Goal: Information Seeking & Learning: Learn about a topic

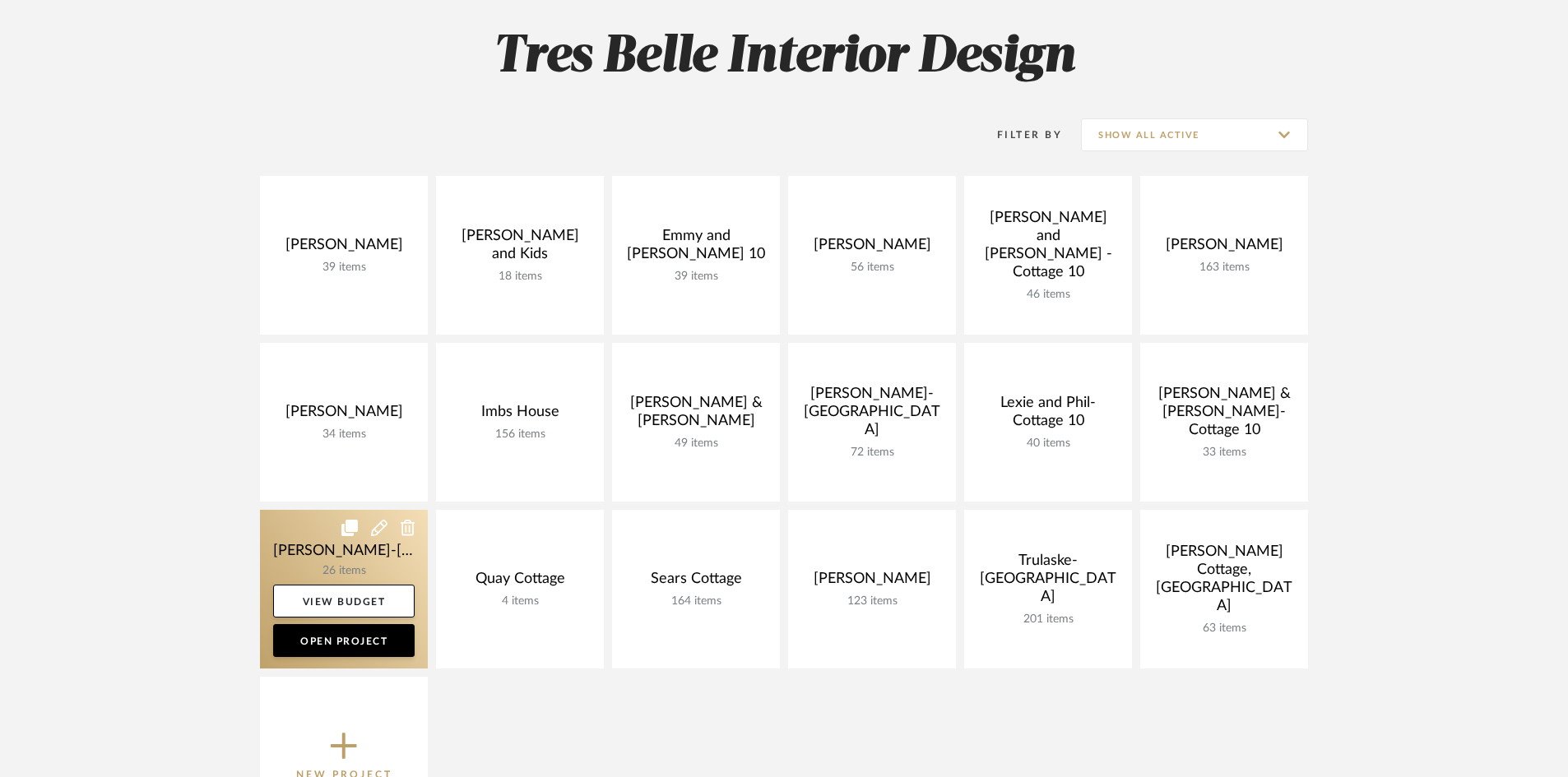
scroll to position [247, 0]
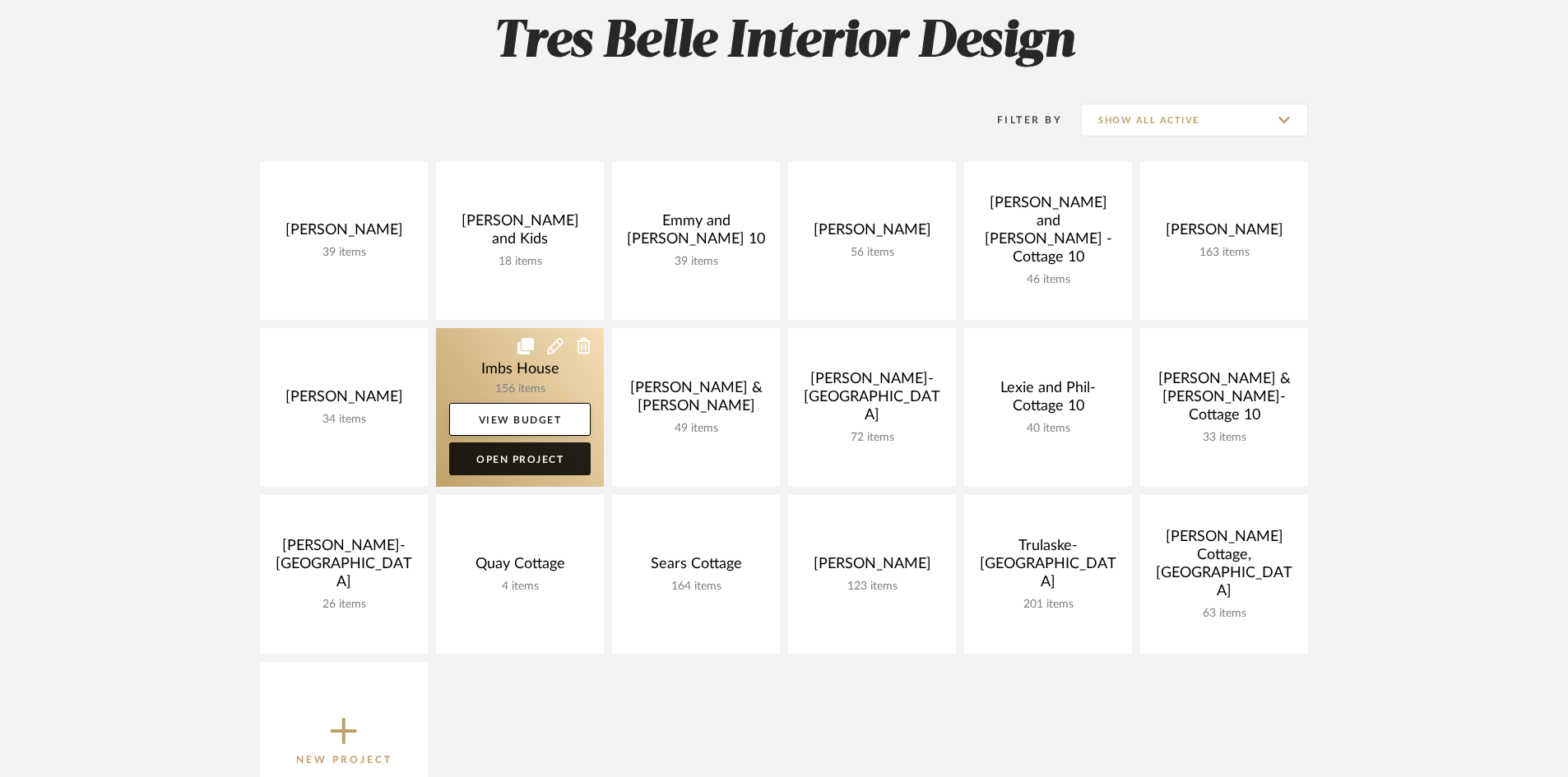
click at [513, 458] on link "Open Project" at bounding box center [520, 458] width 142 height 33
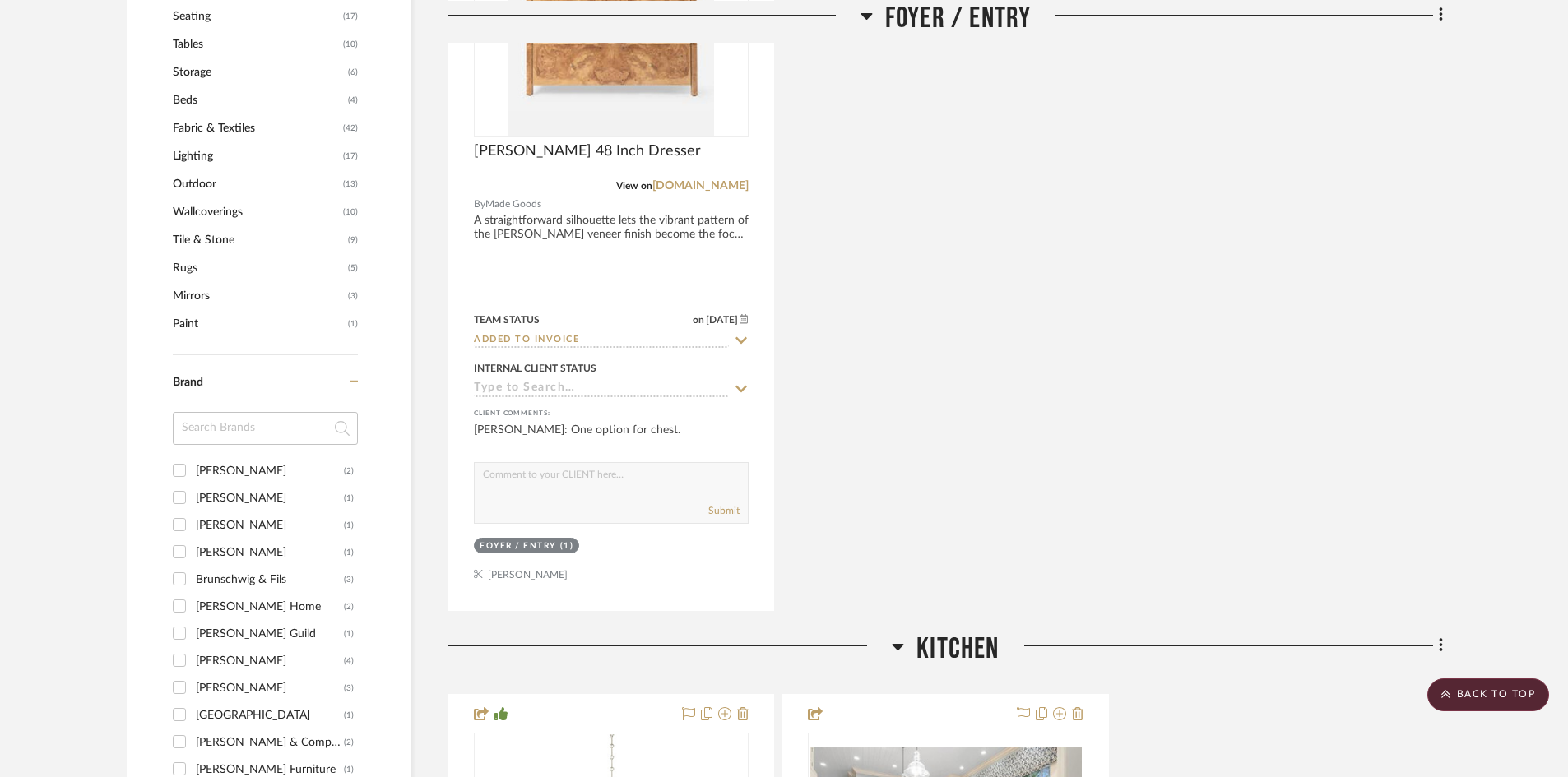
scroll to position [1234, 0]
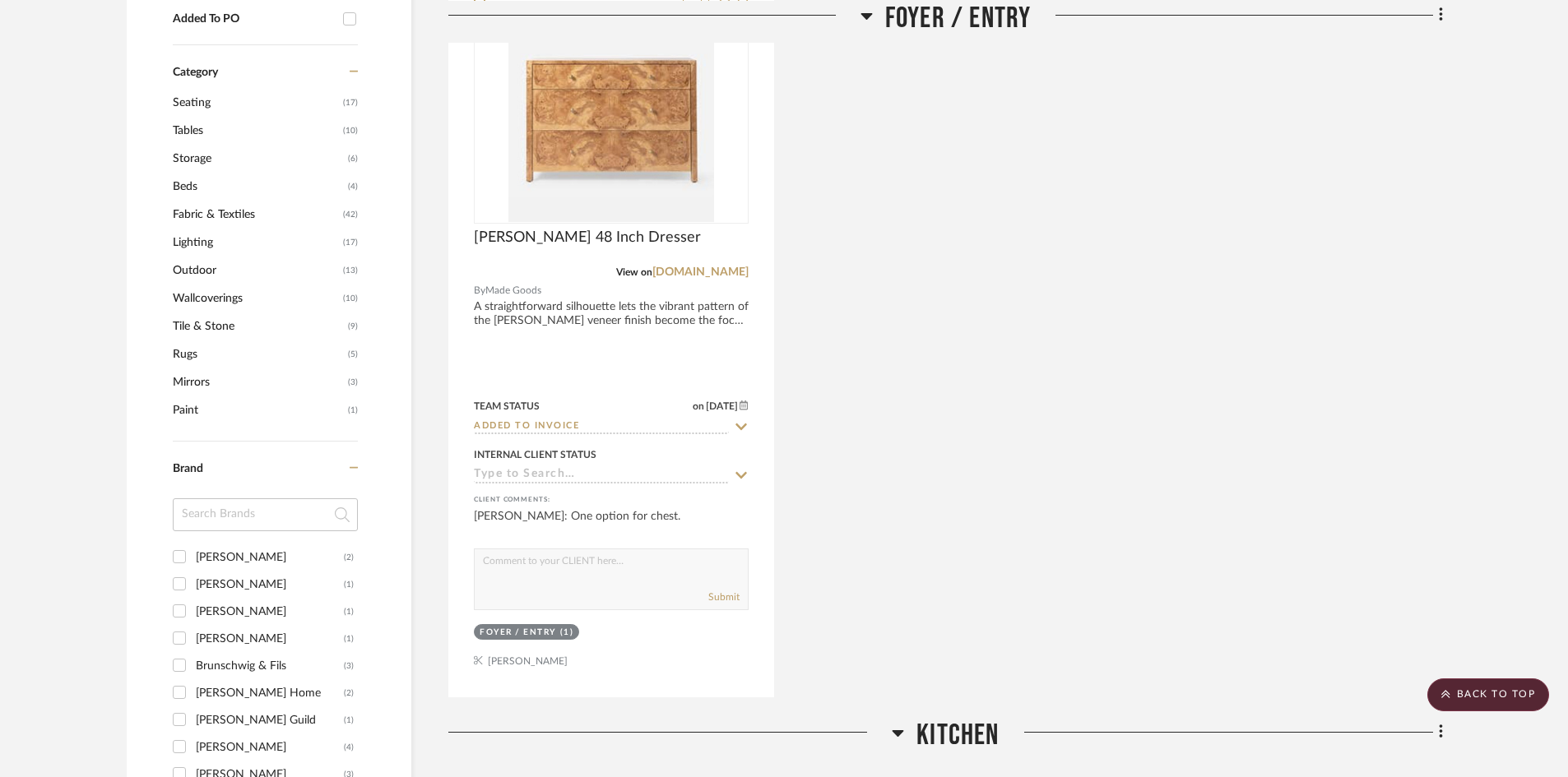
click at [215, 206] on span "Fabric & Textiles" at bounding box center [256, 215] width 166 height 28
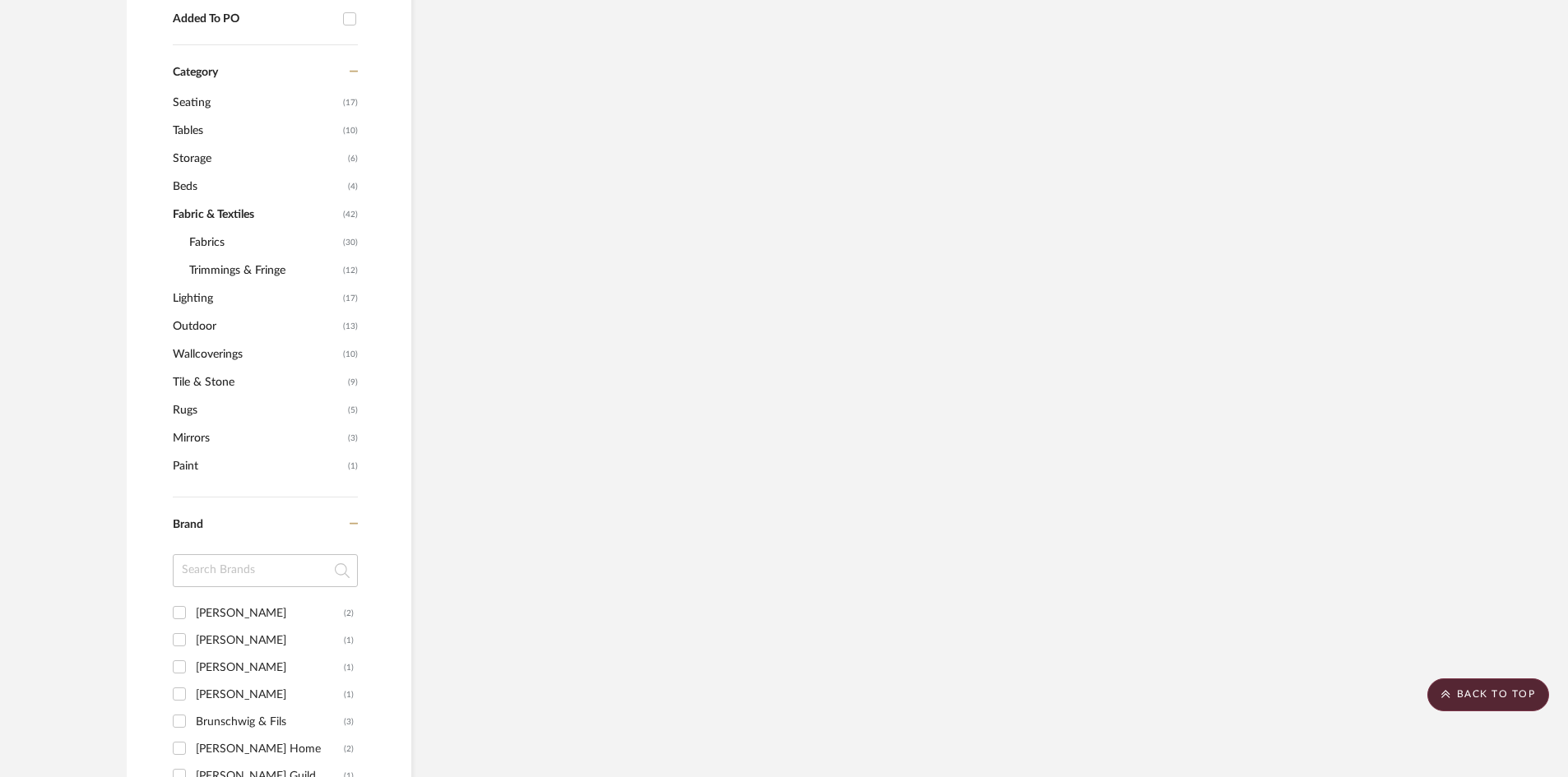
scroll to position [1207, 0]
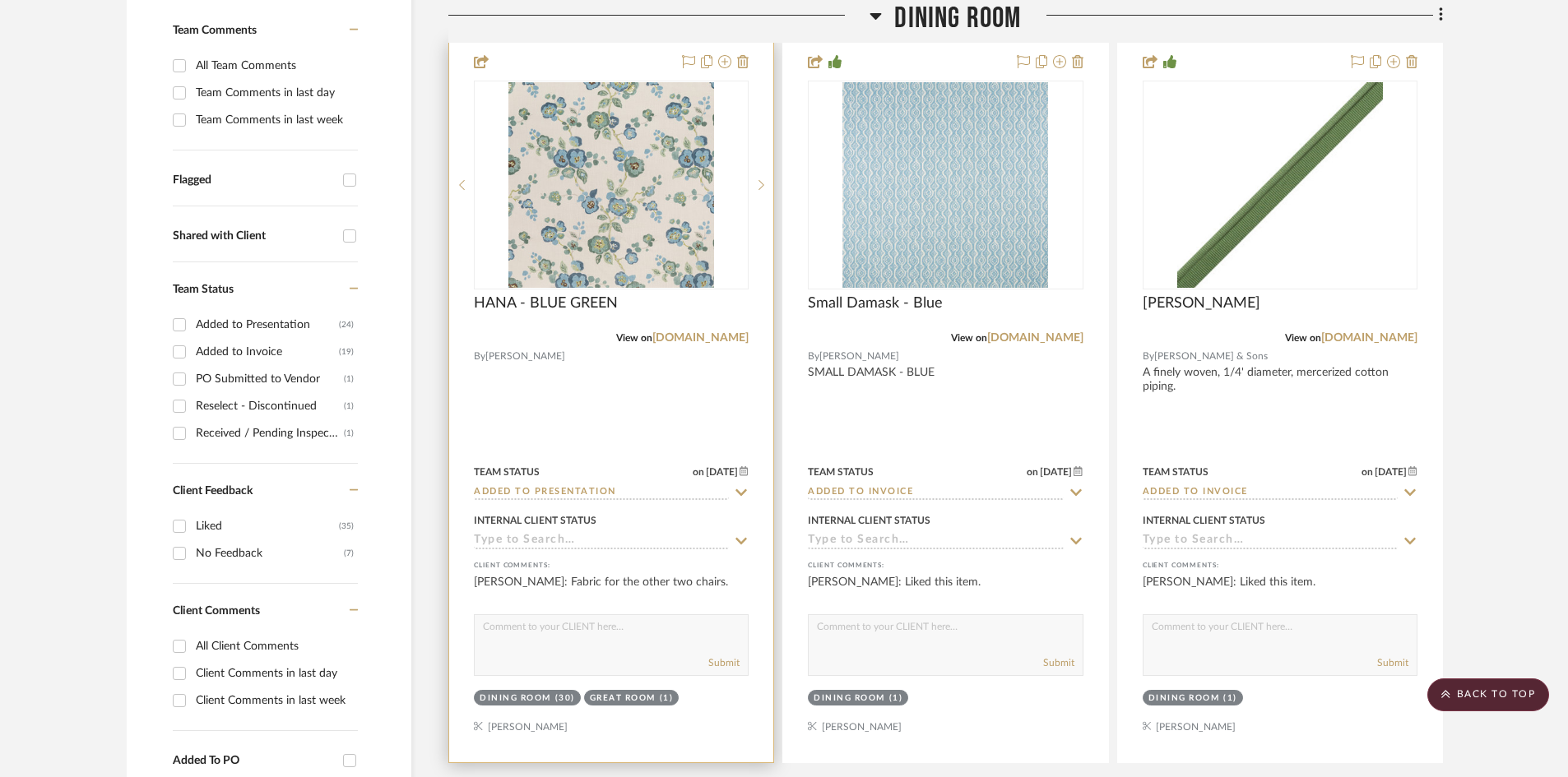
scroll to position [493, 0]
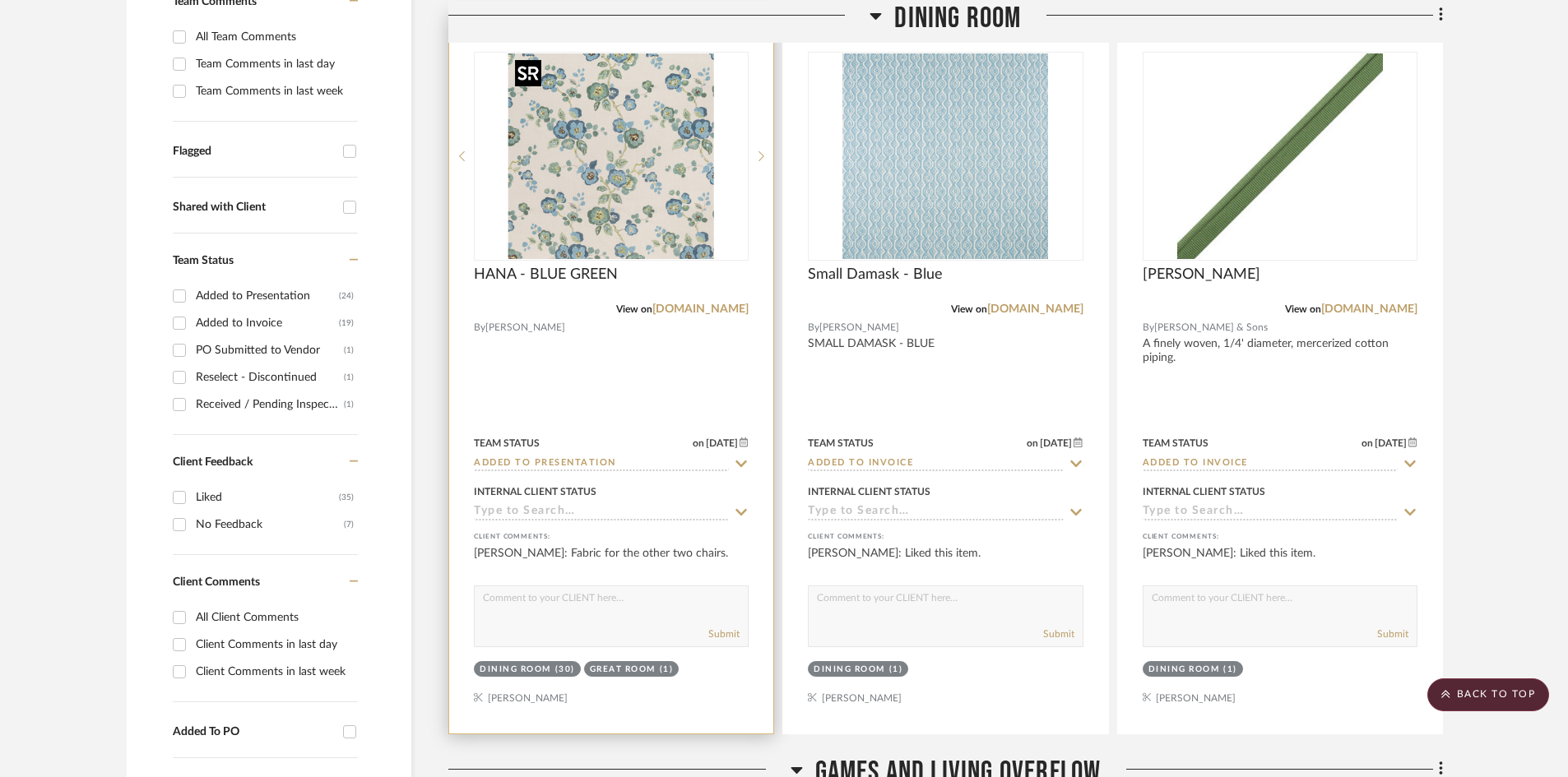
click at [618, 218] on img "0" at bounding box center [612, 157] width 206 height 206
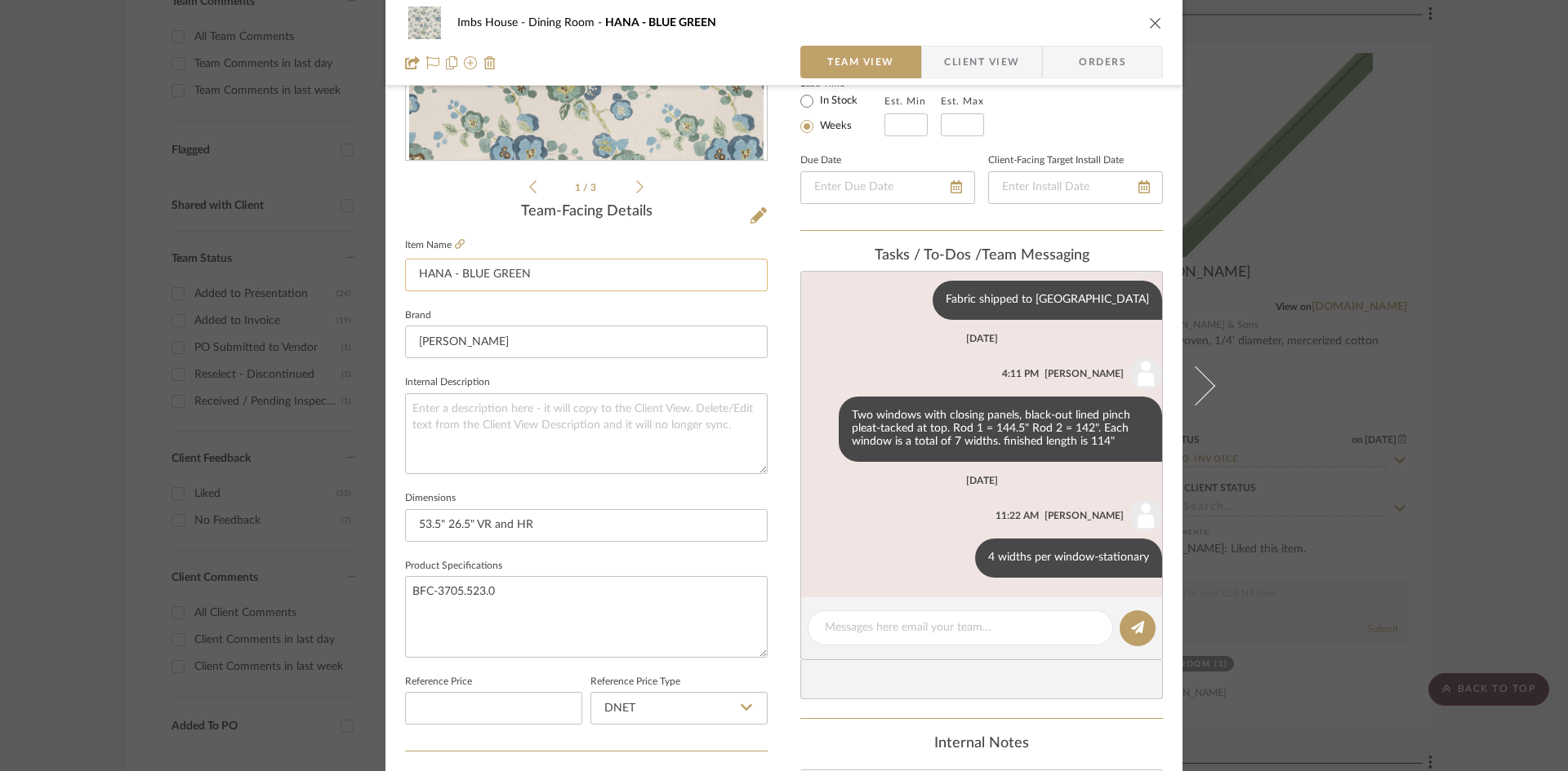
scroll to position [326, 0]
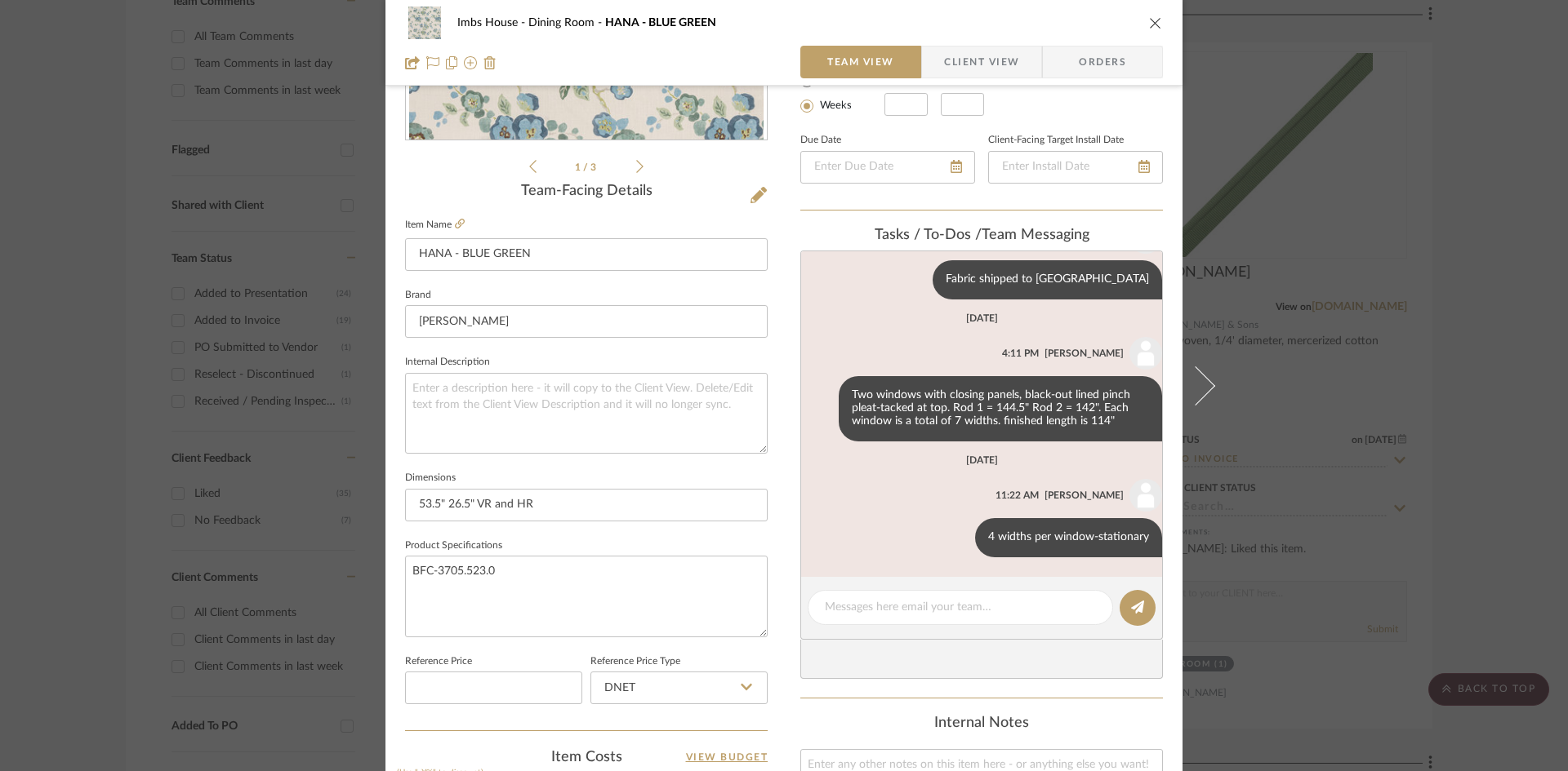
click at [1147, 15] on div "Imbs House Dining Room HANA - BLUE GREEN" at bounding box center [784, 23] width 758 height 33
click at [1149, 21] on icon "close" at bounding box center [1155, 23] width 13 height 13
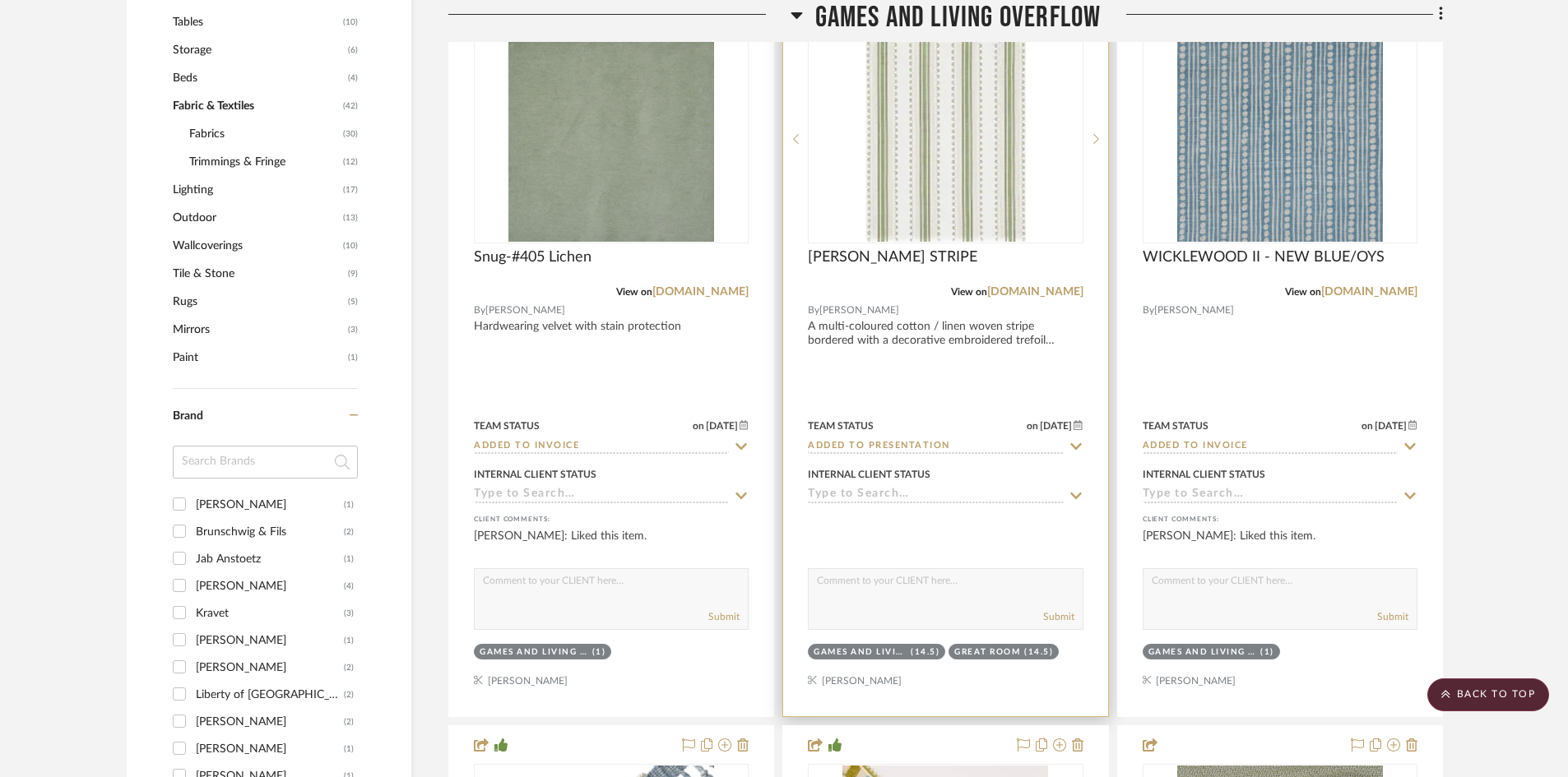
scroll to position [1316, 0]
click at [992, 175] on img "0" at bounding box center [945, 138] width 160 height 206
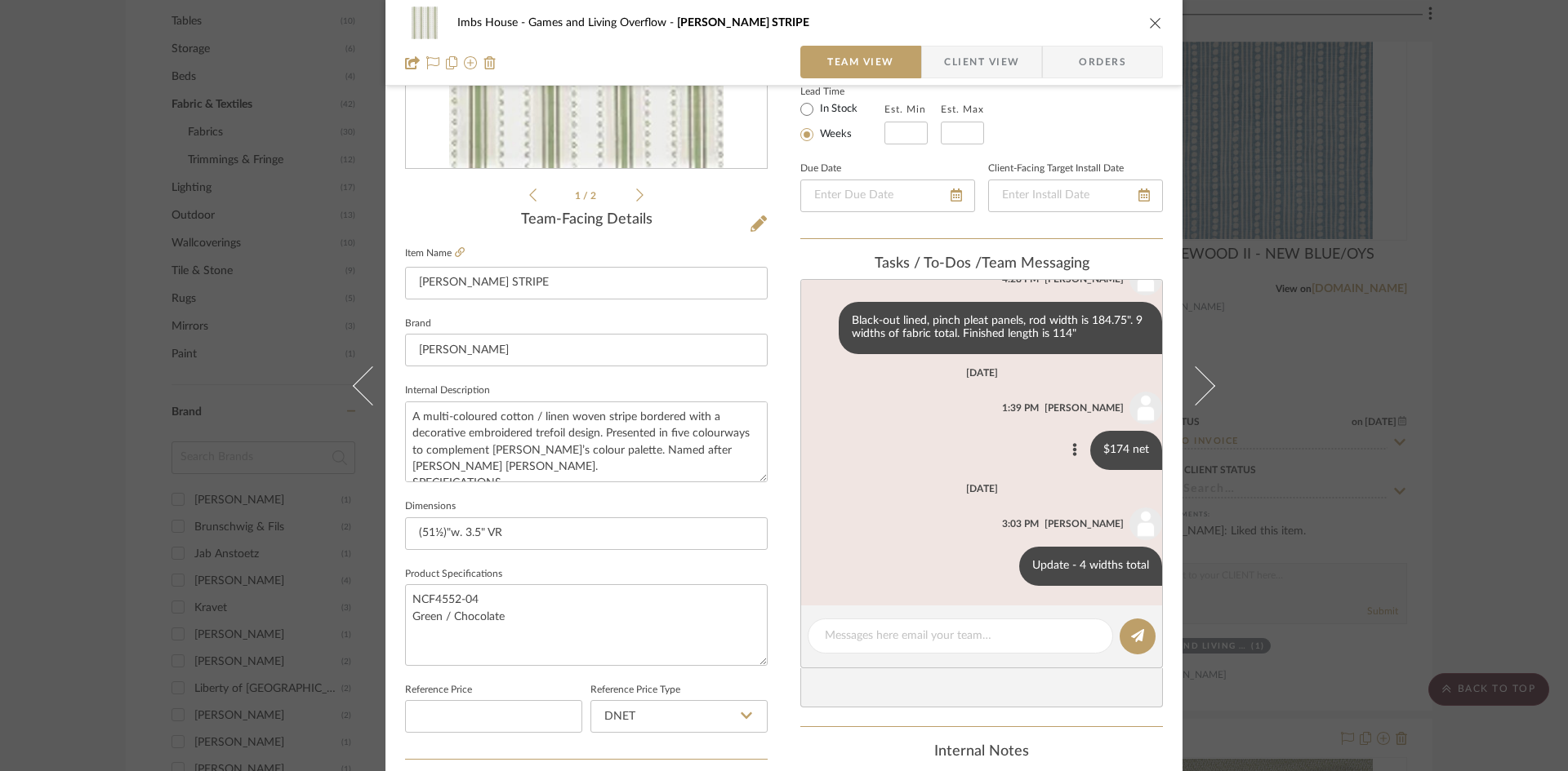
scroll to position [326, 0]
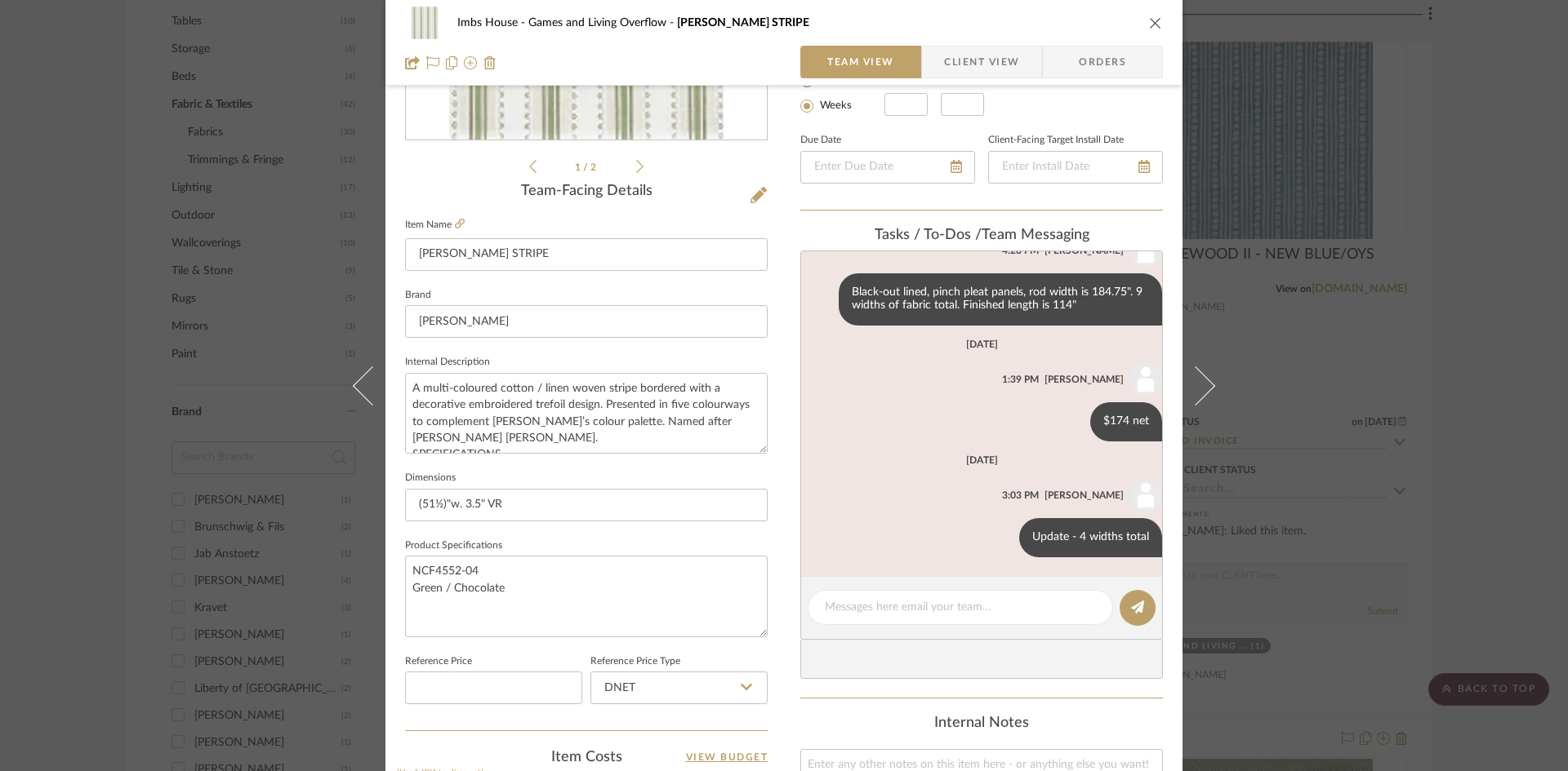
click at [1149, 22] on icon "close" at bounding box center [1155, 23] width 13 height 13
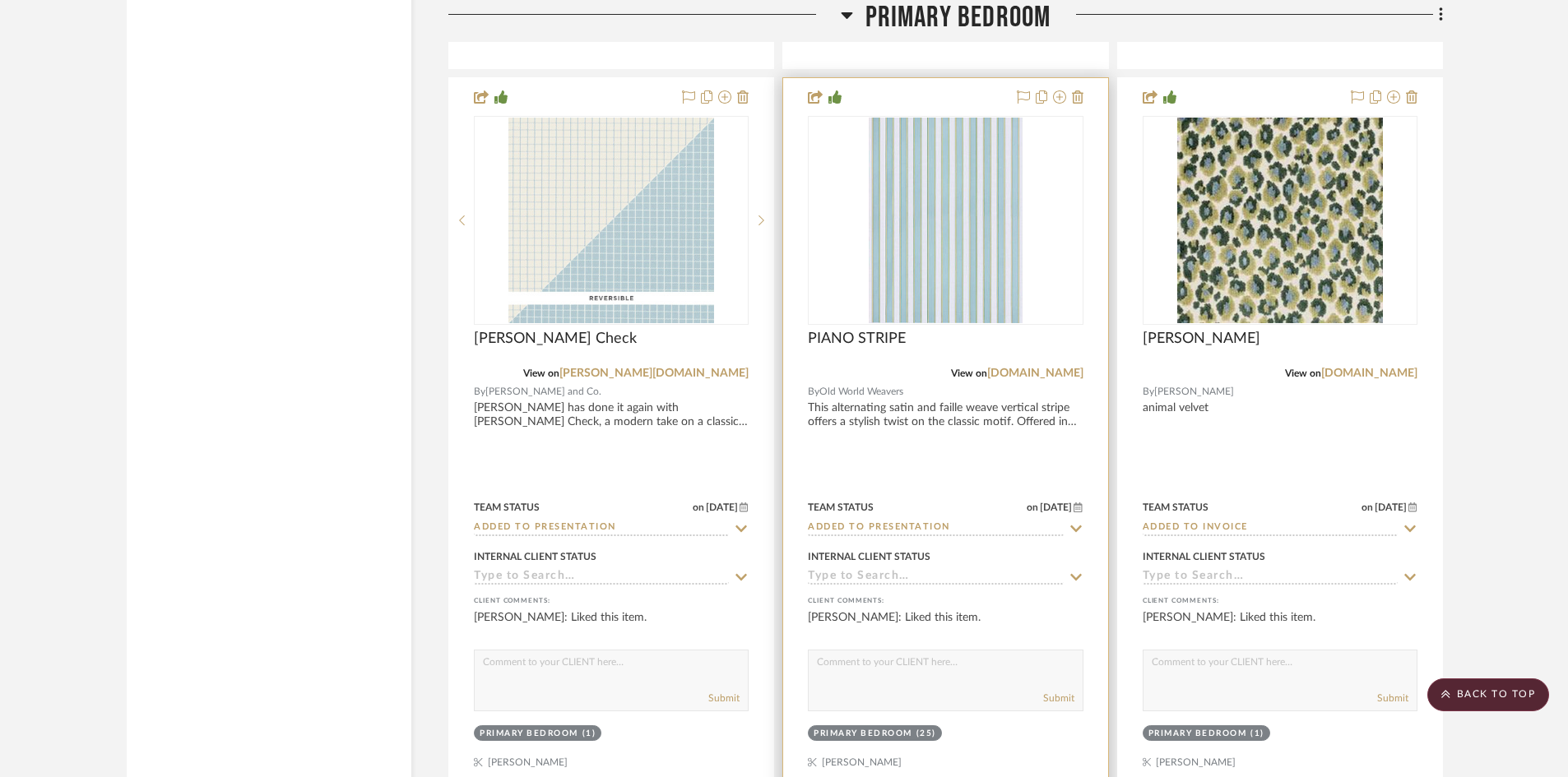
scroll to position [5841, 0]
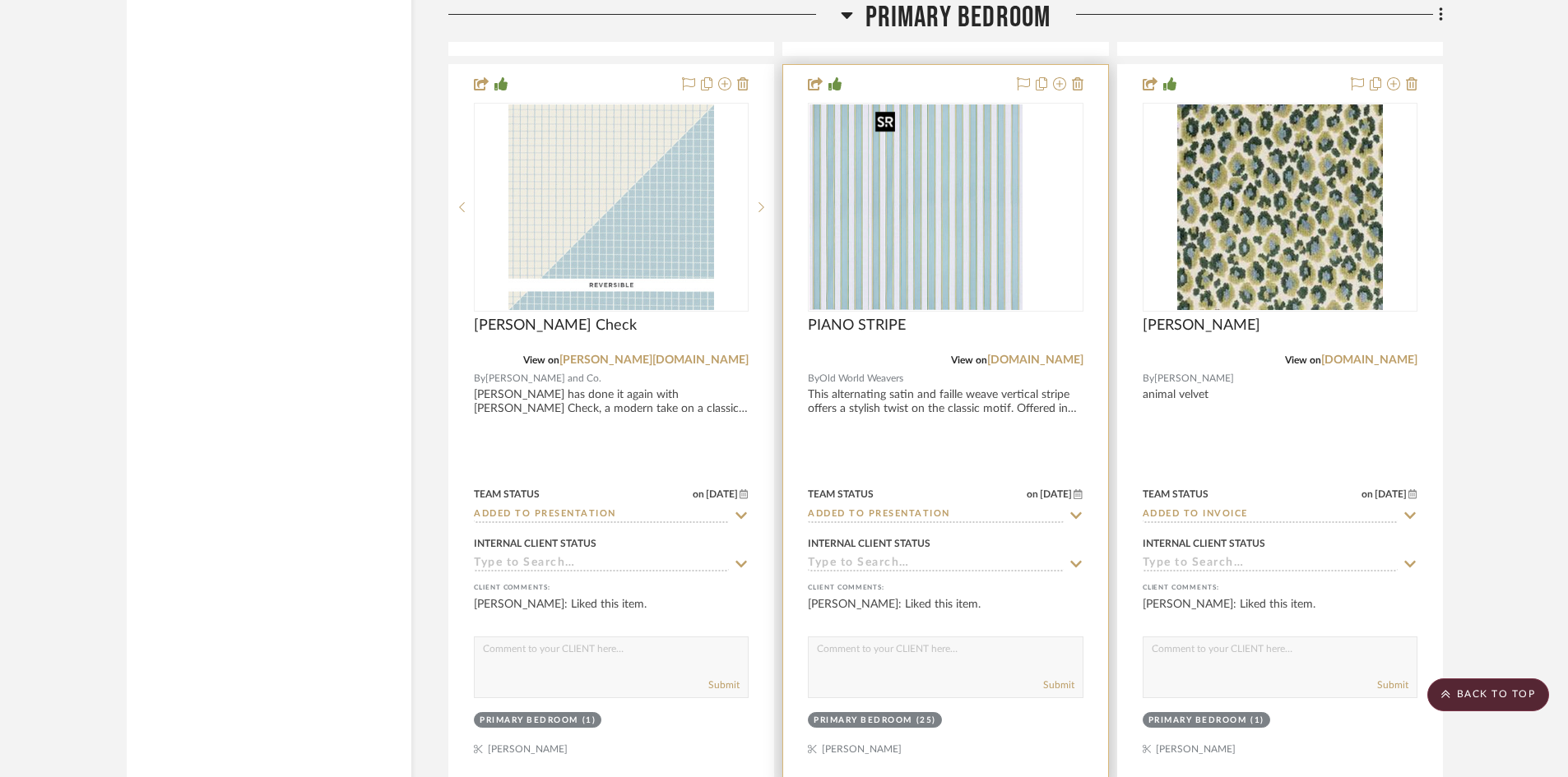
click at [975, 261] on div at bounding box center [945, 207] width 275 height 209
click at [958, 284] on img "0" at bounding box center [946, 208] width 155 height 206
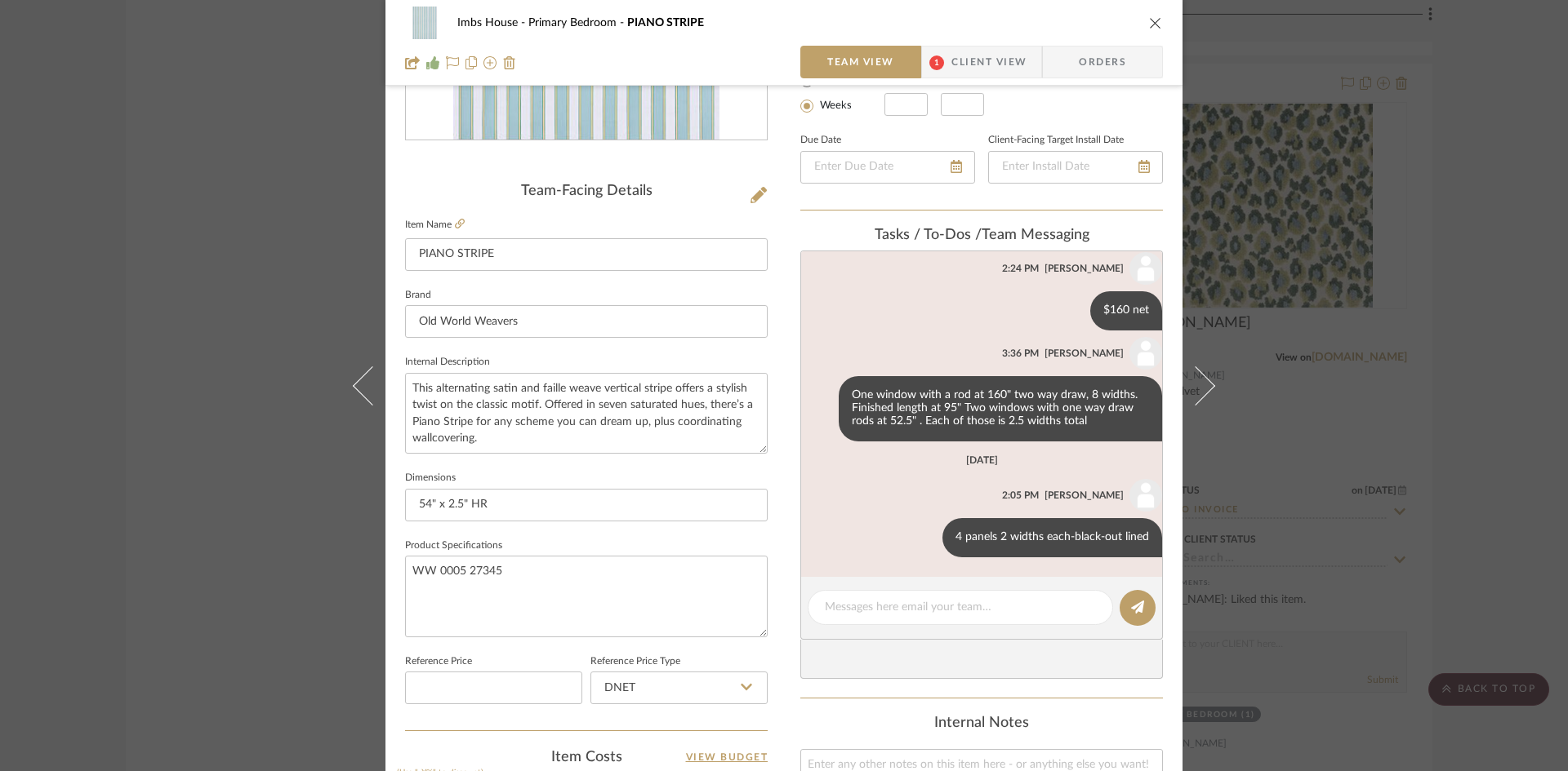
scroll to position [0, 0]
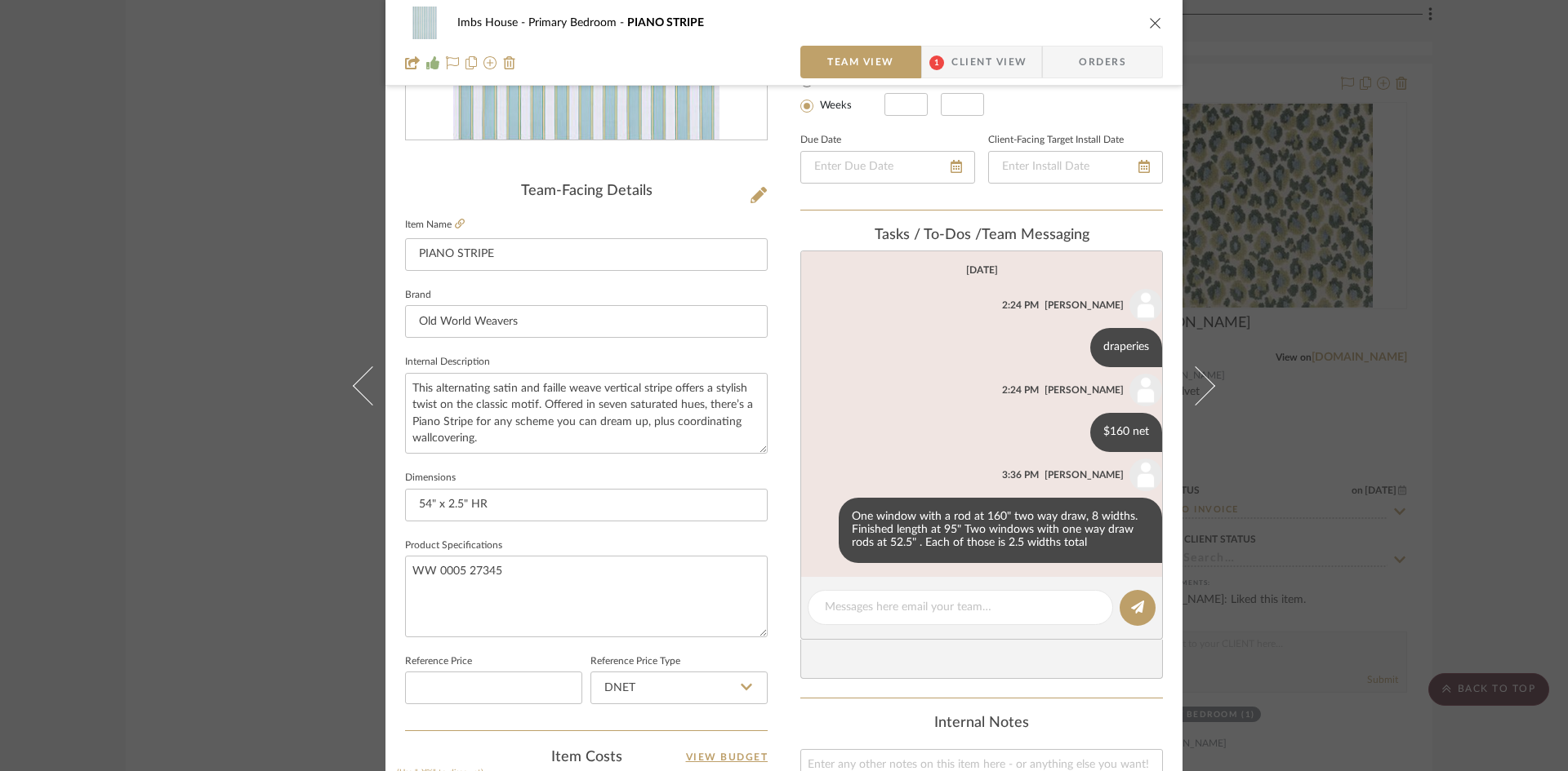
click at [1149, 23] on icon "close" at bounding box center [1155, 23] width 13 height 13
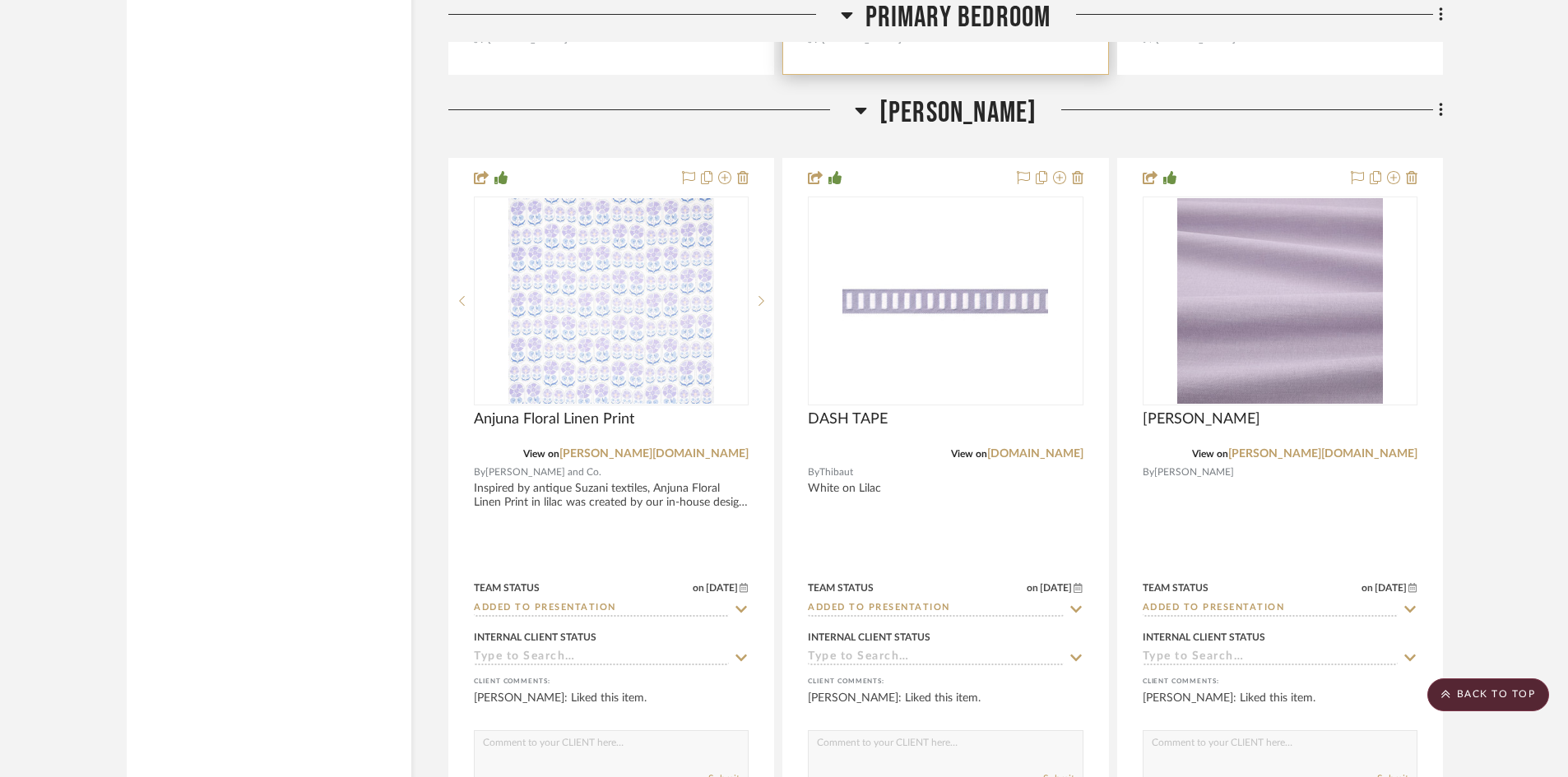
scroll to position [6581, 0]
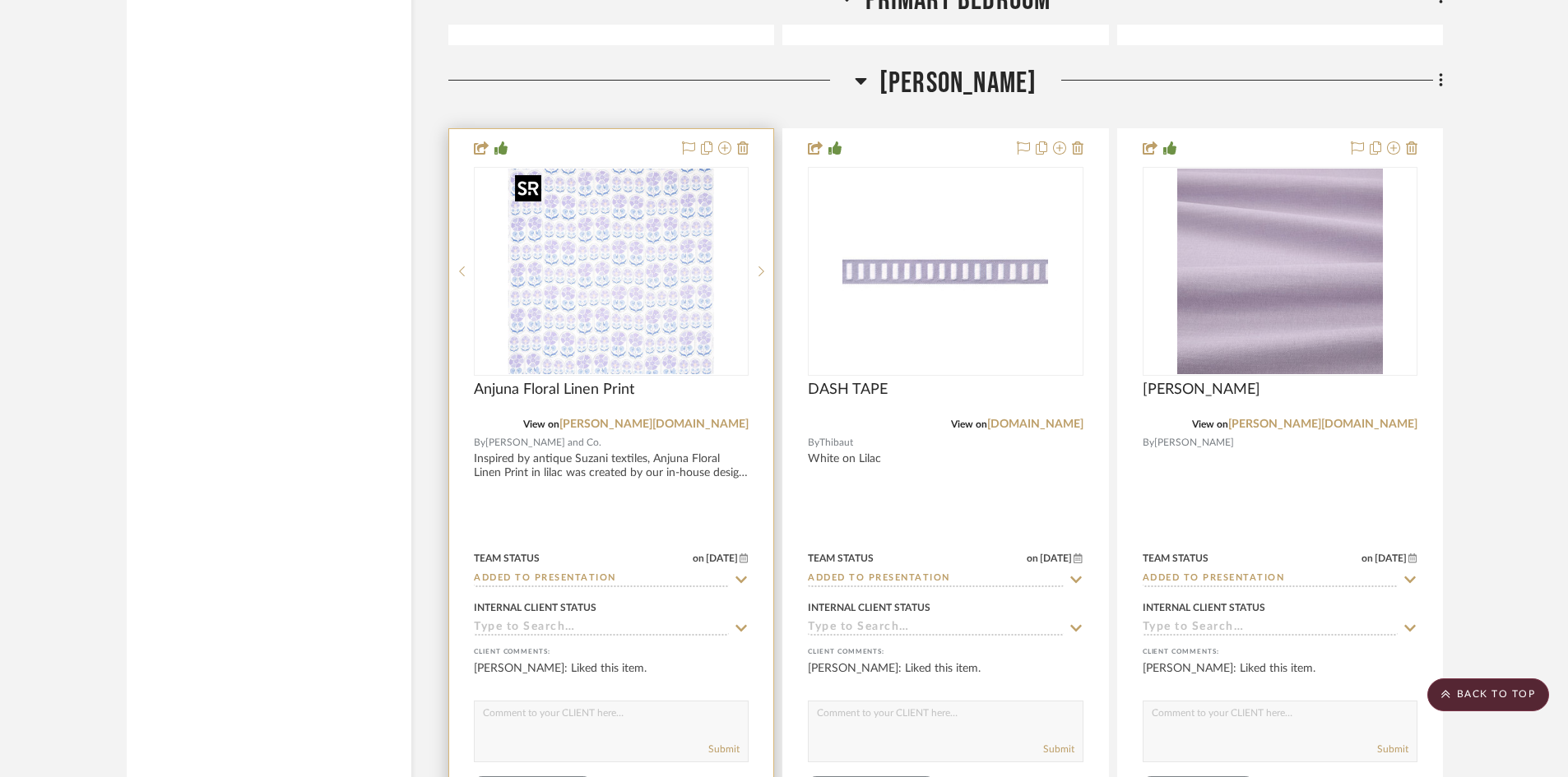
click at [628, 316] on div at bounding box center [611, 271] width 275 height 209
click at [628, 316] on img "0" at bounding box center [612, 271] width 206 height 206
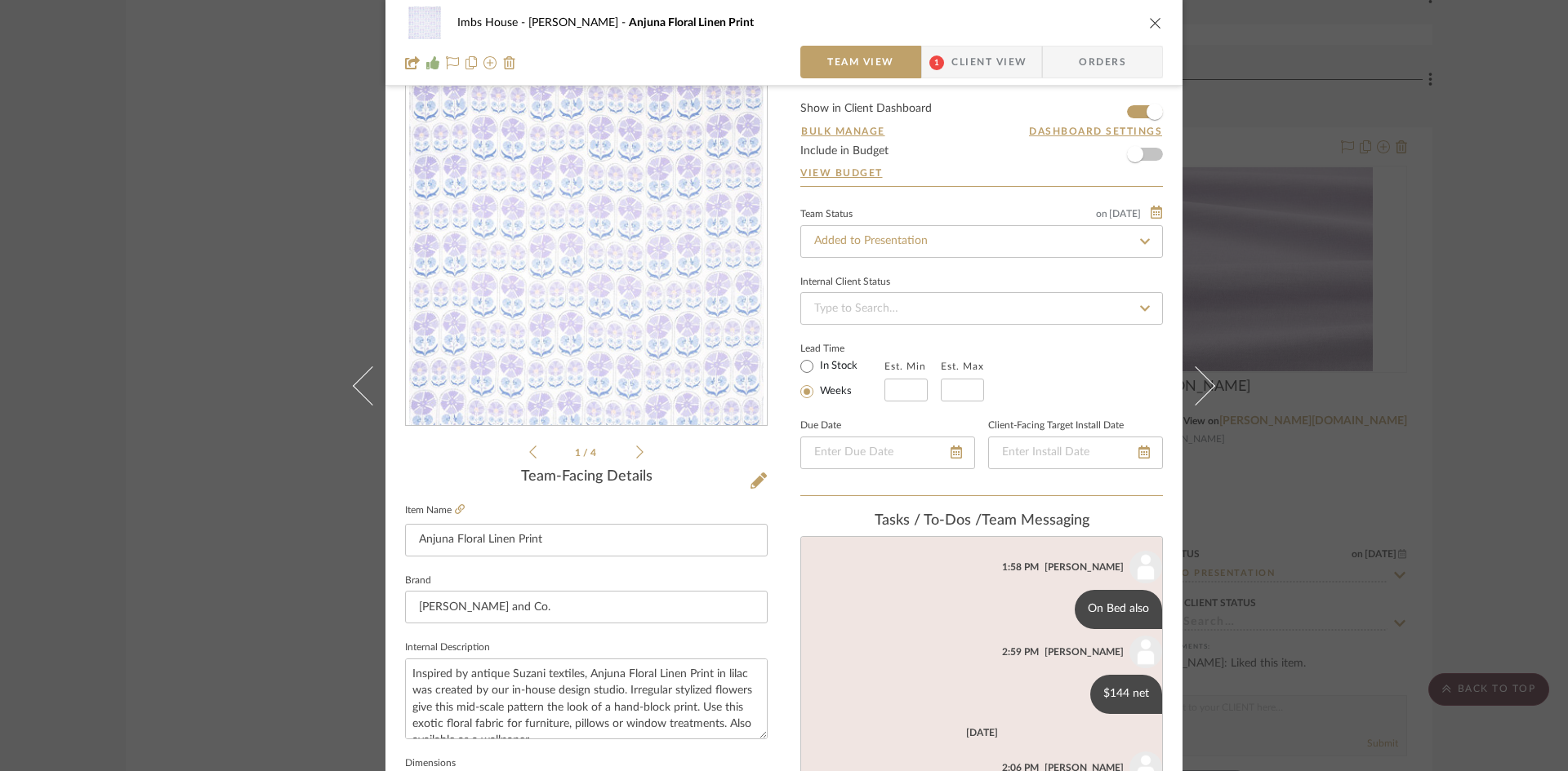
scroll to position [0, 0]
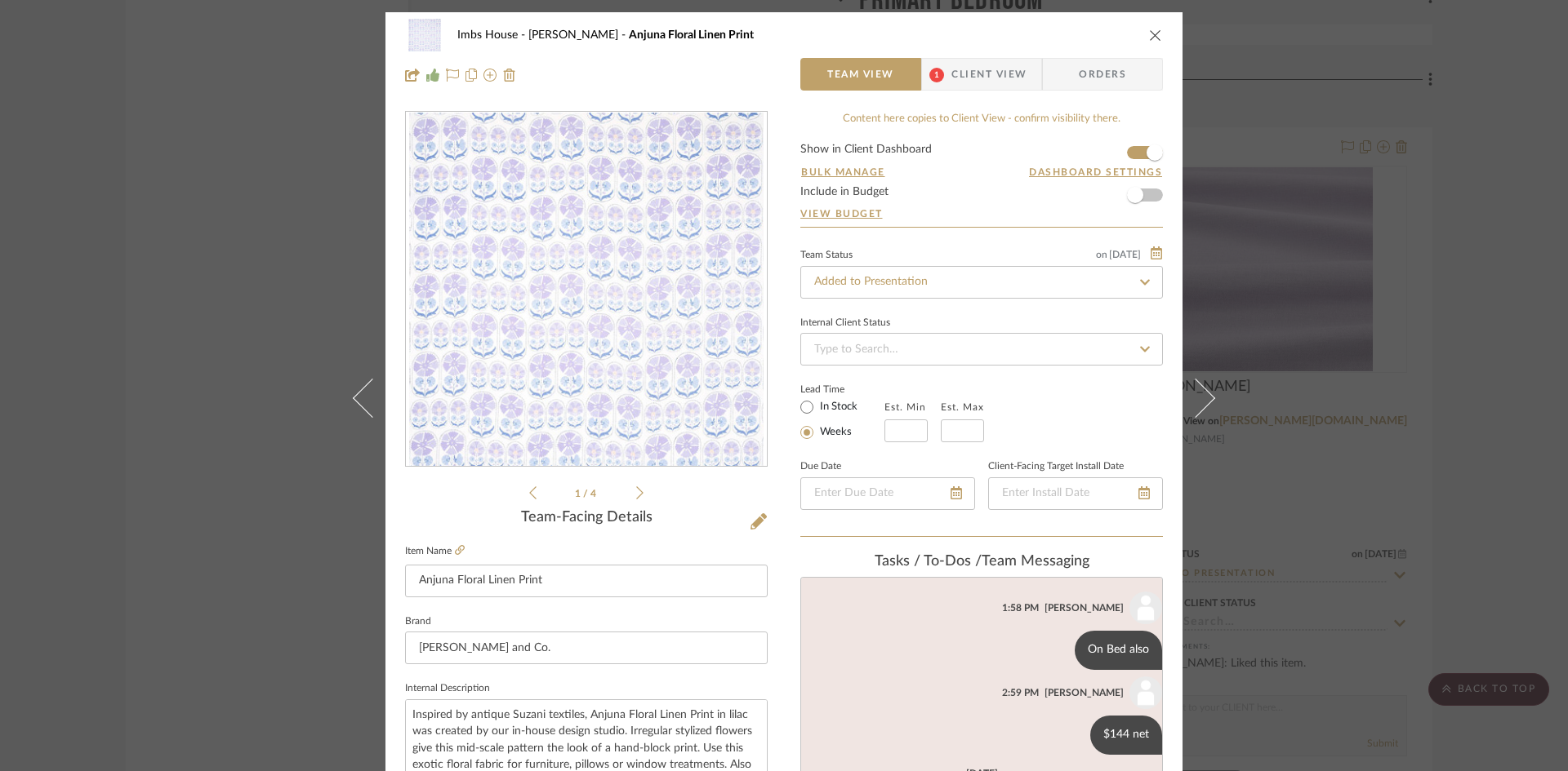
click at [1149, 31] on icon "close" at bounding box center [1155, 35] width 13 height 13
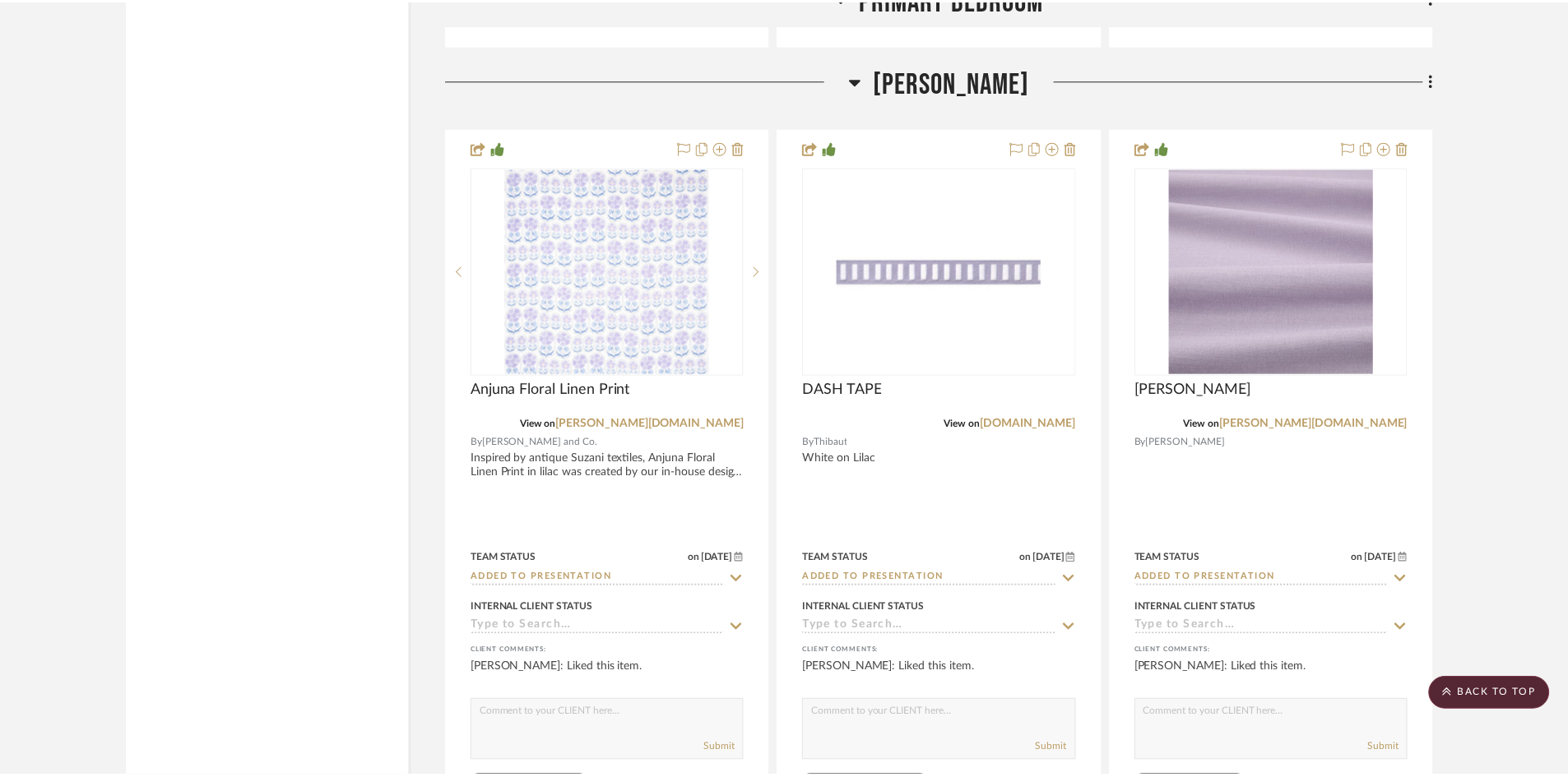
scroll to position [6581, 0]
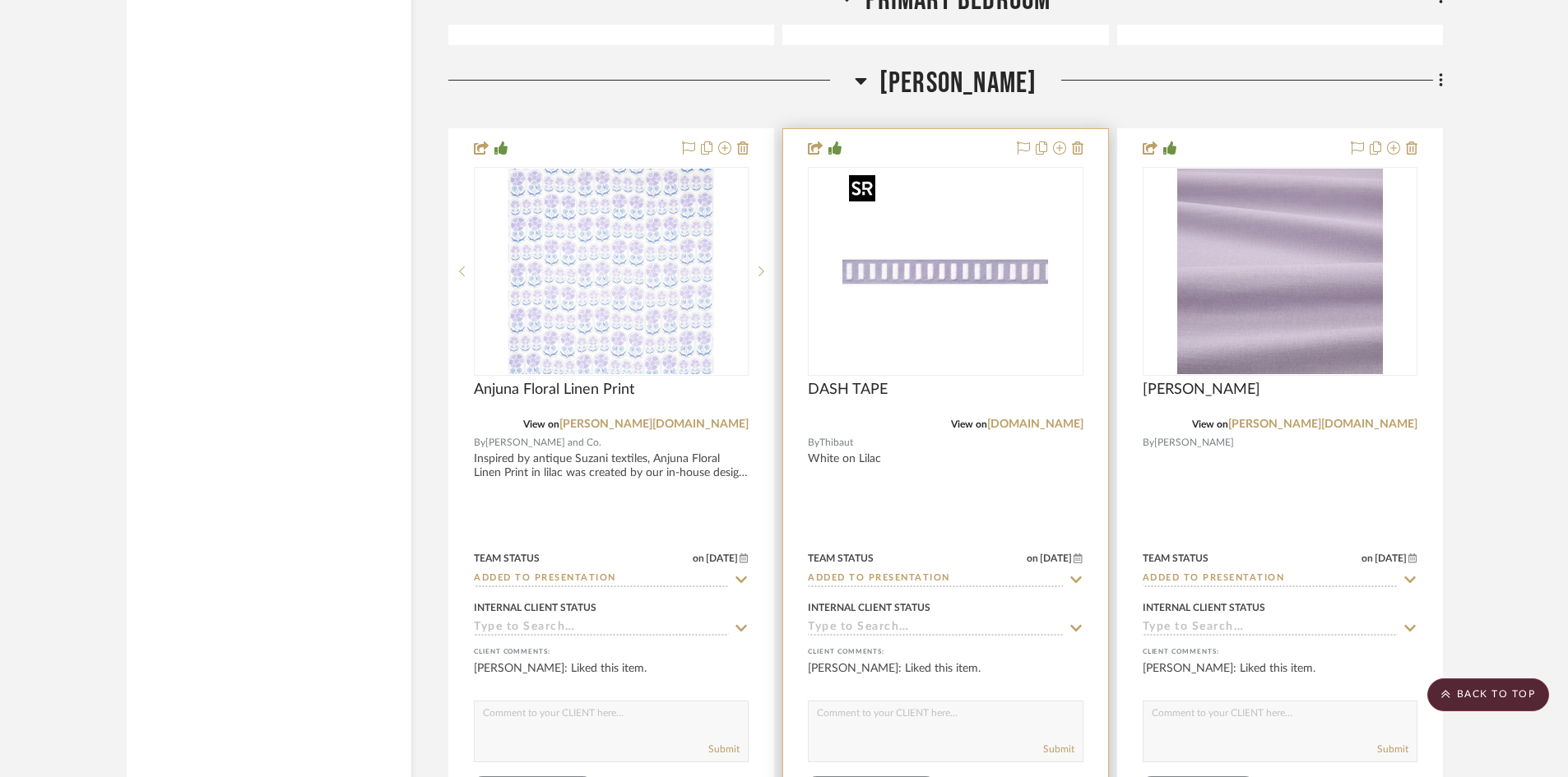
click at [949, 307] on img "0" at bounding box center [945, 271] width 206 height 206
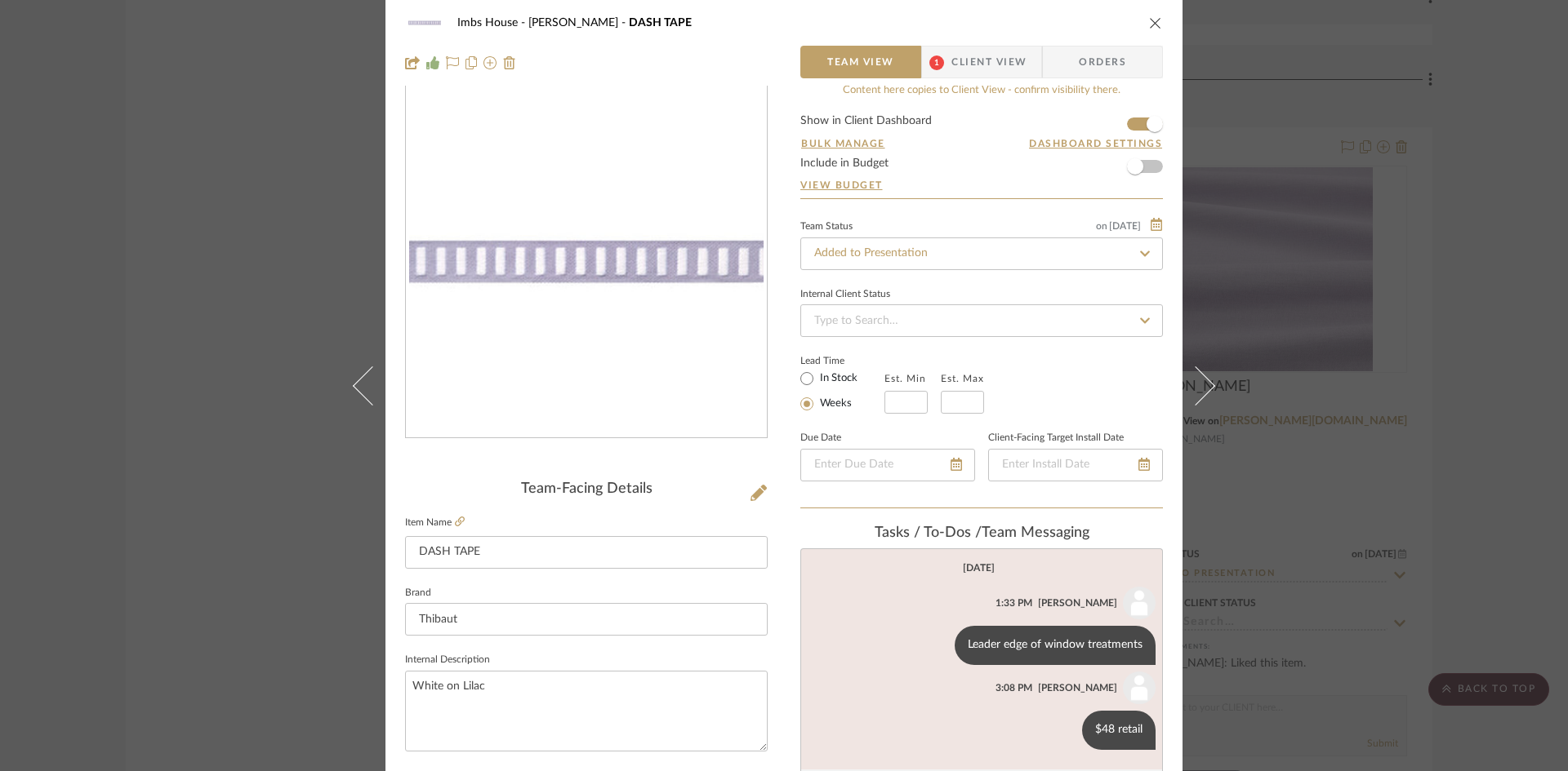
scroll to position [0, 0]
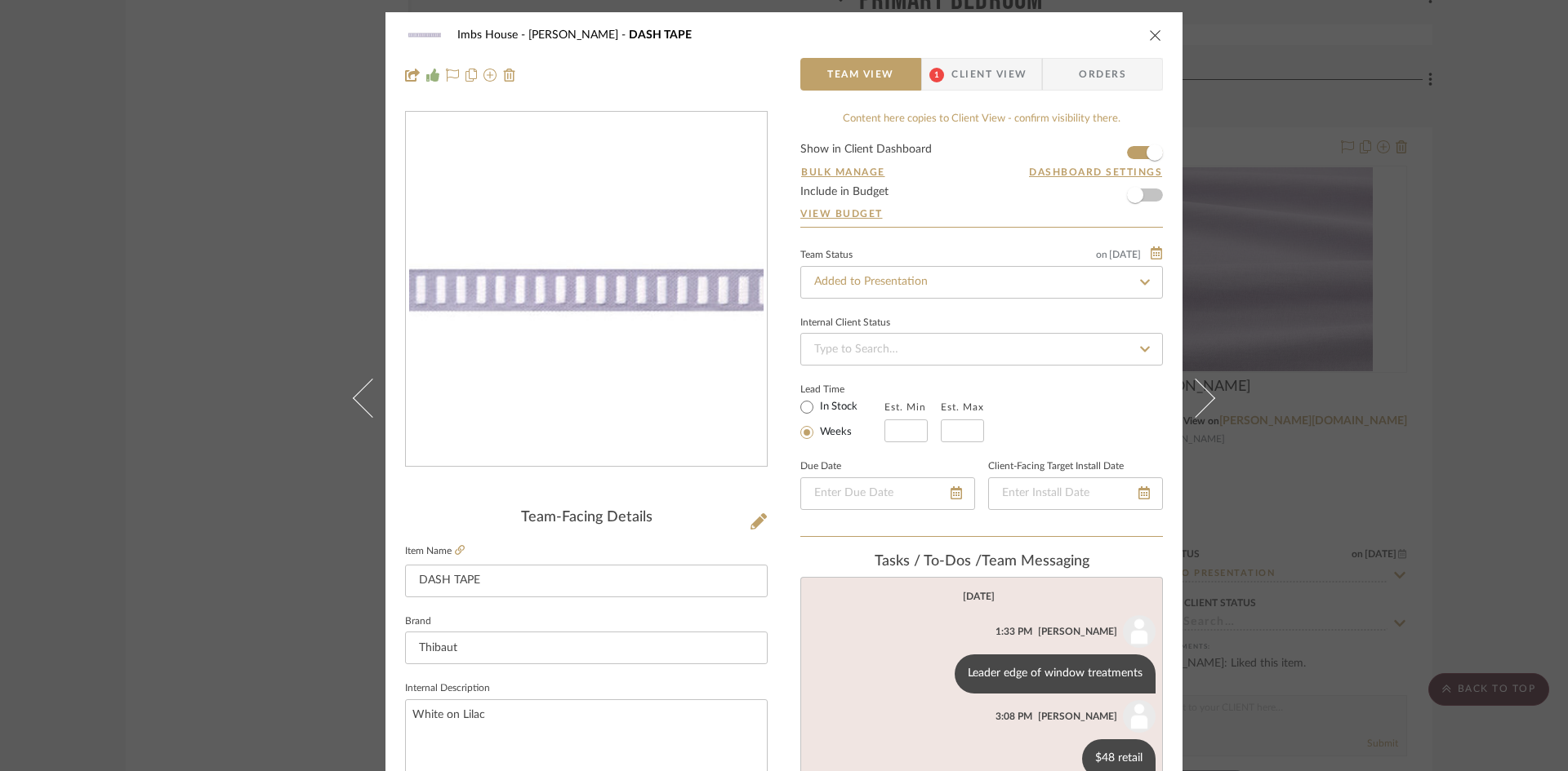
click at [1149, 34] on icon "close" at bounding box center [1155, 35] width 13 height 13
